Goal: Task Accomplishment & Management: Manage account settings

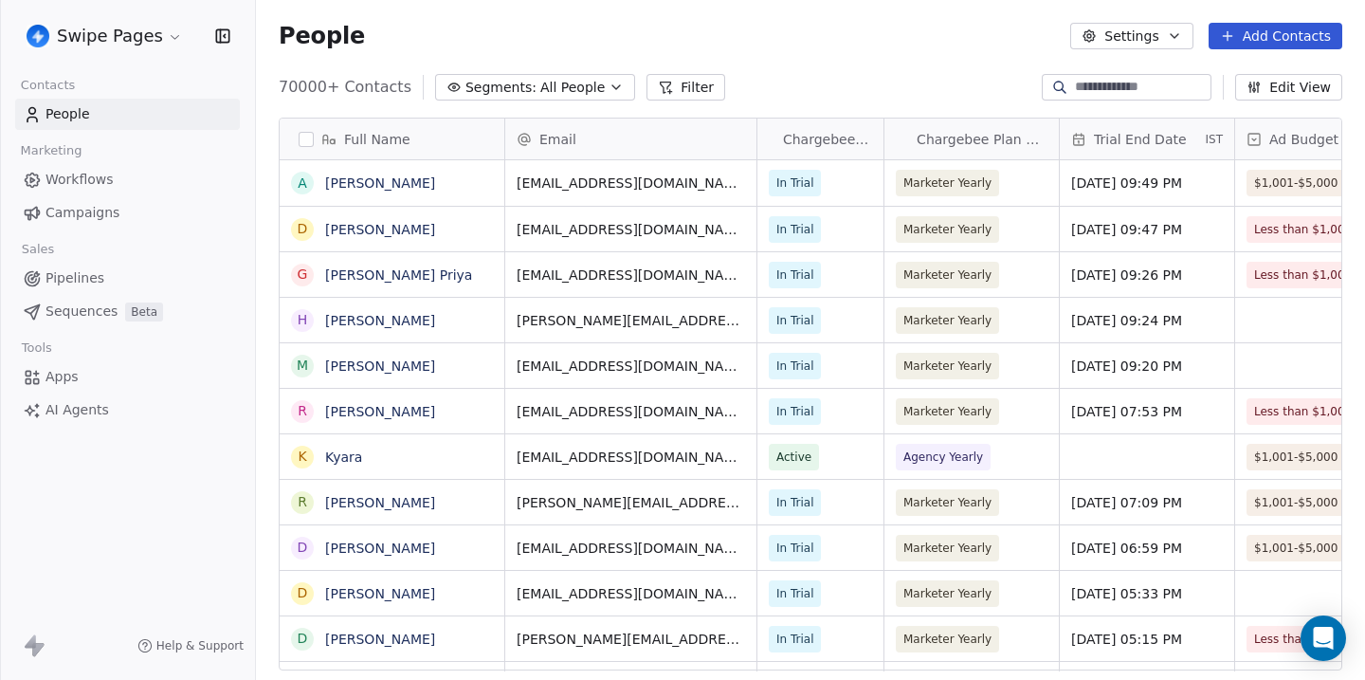
scroll to position [598, 1109]
click at [96, 37] on html "Swipe Pages Contacts People Marketing Workflows Campaigns Sales Pipelines Seque…" at bounding box center [682, 340] width 1365 height 680
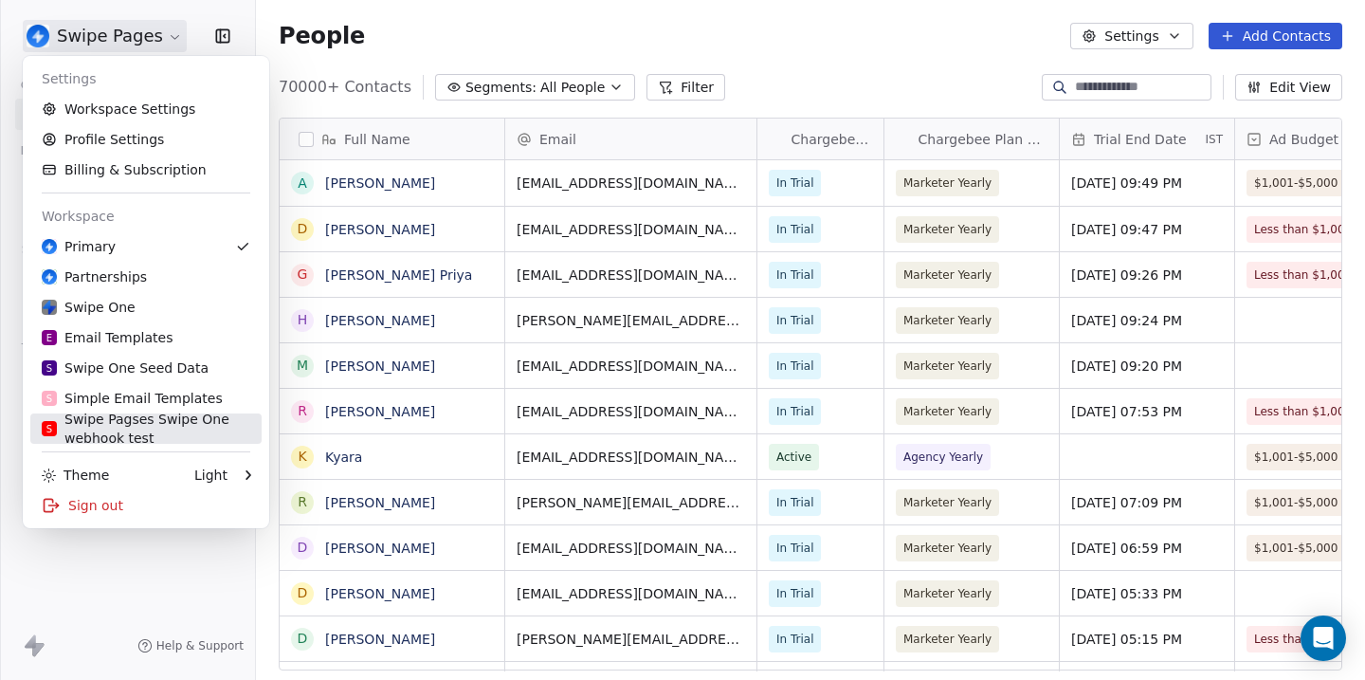
click at [93, 435] on div "S Swipe Pagses Swipe One webhook test" at bounding box center [146, 429] width 209 height 38
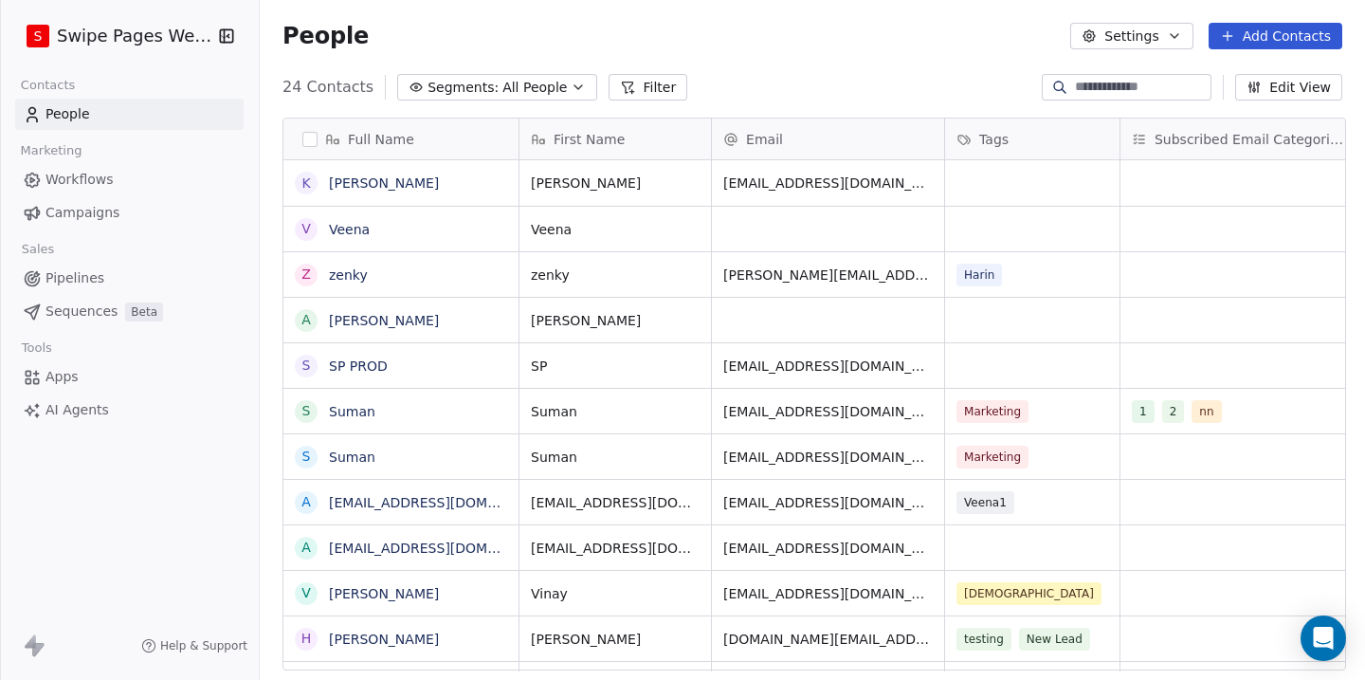
scroll to position [598, 1109]
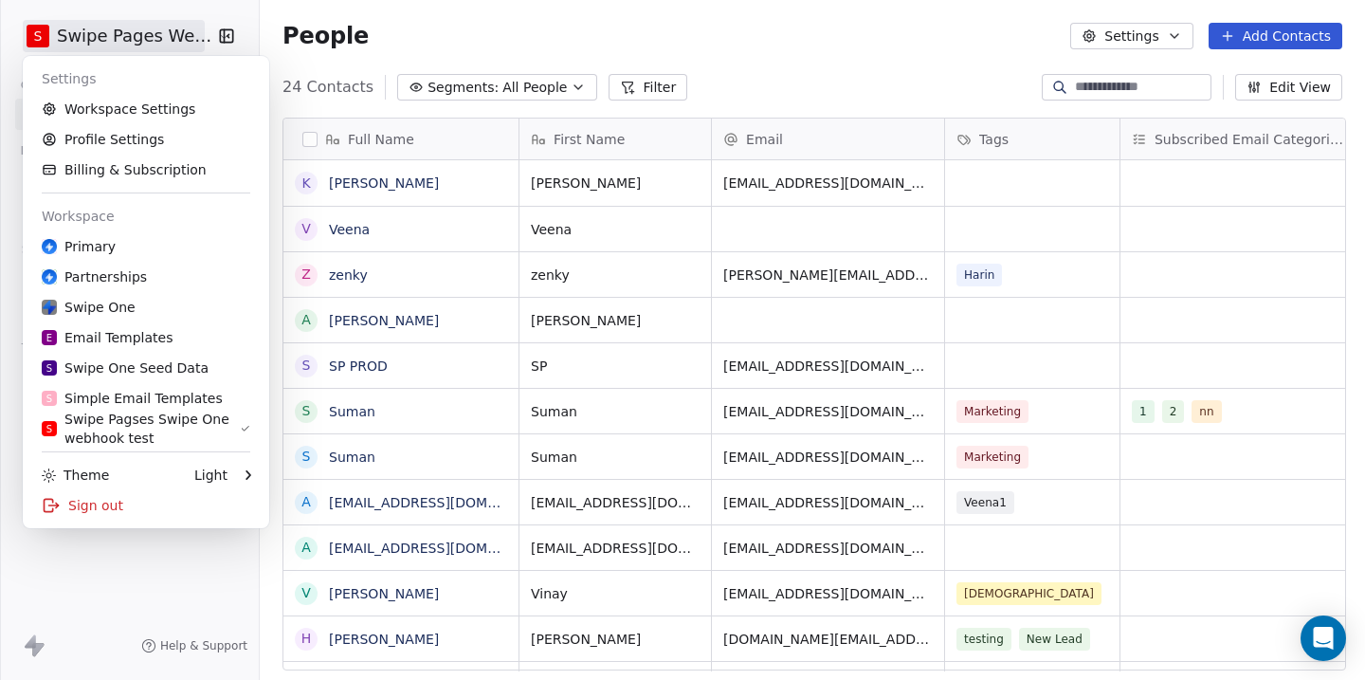
click at [80, 49] on html "S Swipe Pages Webhook Contacts People Marketing Workflows Campaigns Sales Pipel…" at bounding box center [682, 340] width 1365 height 680
click at [90, 103] on link "Workspace Settings" at bounding box center [145, 109] width 231 height 30
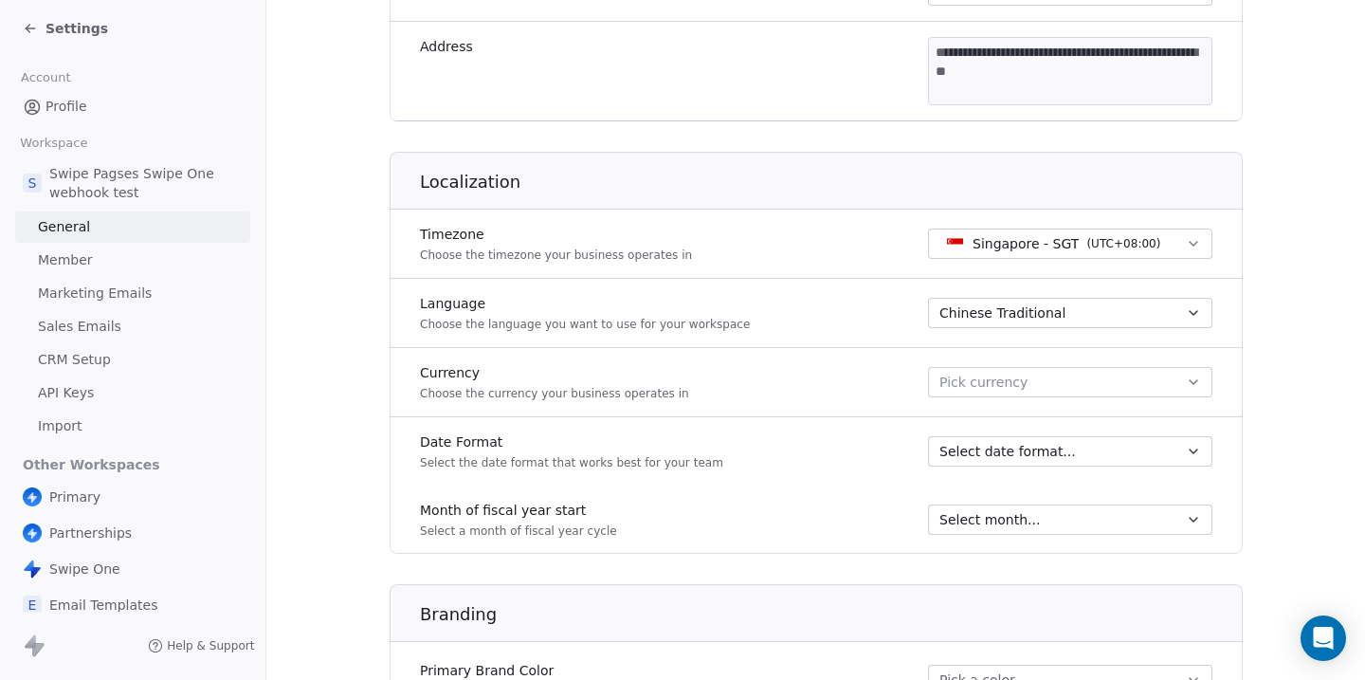
scroll to position [946, 0]
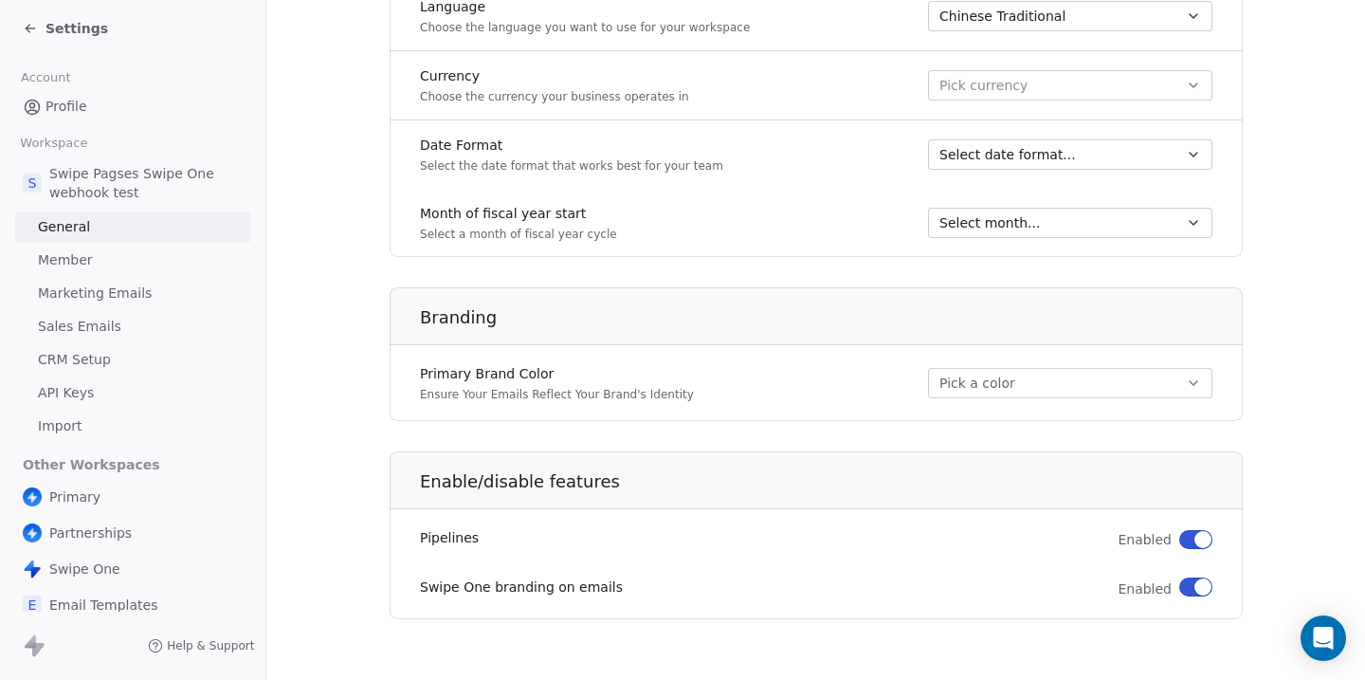
click at [1187, 590] on button "button" at bounding box center [1196, 586] width 33 height 19
type button "on"
